Goal: Task Accomplishment & Management: Manage account settings

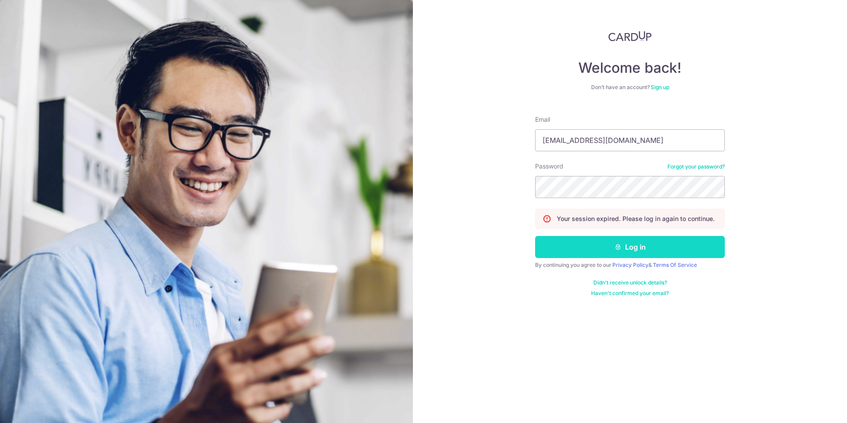
click at [611, 247] on button "Log in" at bounding box center [630, 247] width 190 height 22
